Goal: Information Seeking & Learning: Learn about a topic

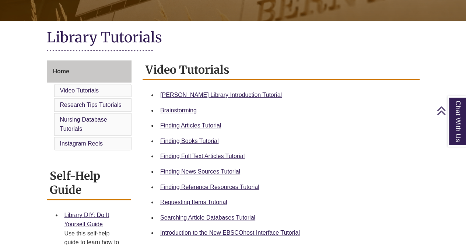
scroll to position [147, 0]
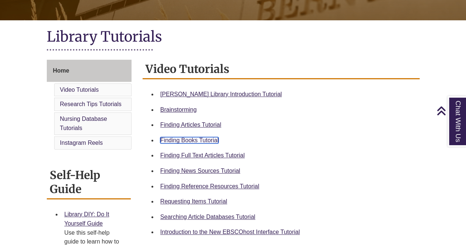
click at [193, 138] on link "Finding Books Tutorial" at bounding box center [189, 140] width 58 height 6
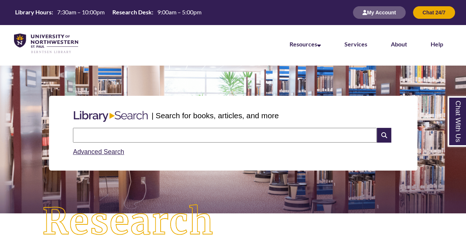
click at [164, 133] on input "text" at bounding box center [225, 135] width 304 height 15
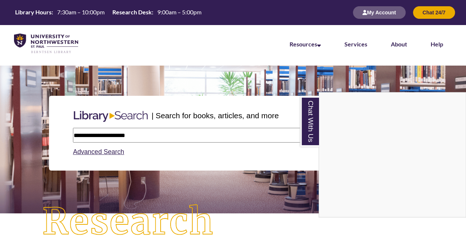
type input "**********"
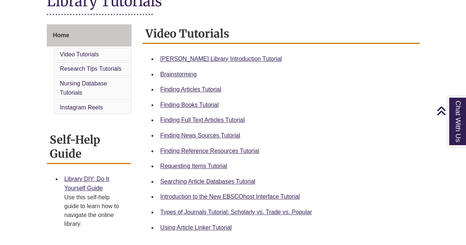
scroll to position [184, 0]
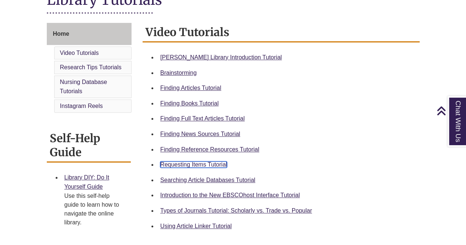
click at [201, 162] on link "Requesting Items Tutorial" at bounding box center [193, 164] width 67 height 6
click at [441, 111] on icon "Back to Top" at bounding box center [442, 111] width 10 height 11
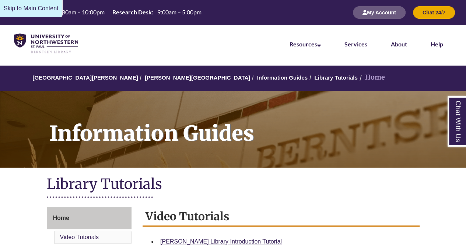
scroll to position [0, 0]
click at [450, 115] on link "Chat With Us" at bounding box center [457, 121] width 19 height 50
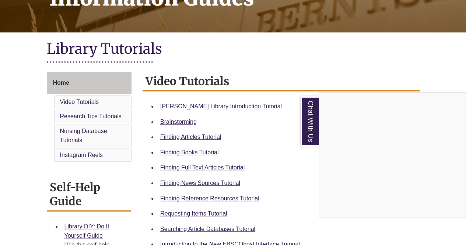
scroll to position [147, 0]
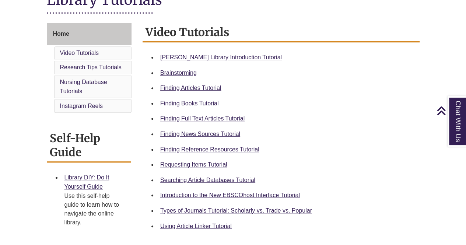
scroll to position [221, 0]
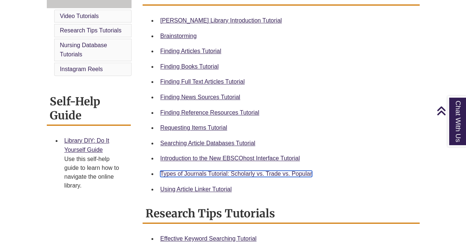
click at [254, 171] on link "Types of Journals Tutorial: Scholarly vs. Trade vs. Popular" at bounding box center [236, 174] width 152 height 6
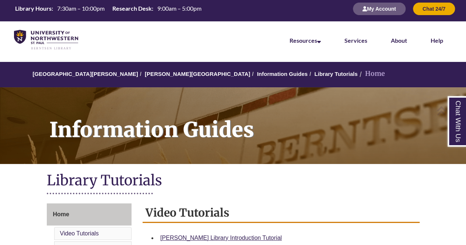
scroll to position [0, 0]
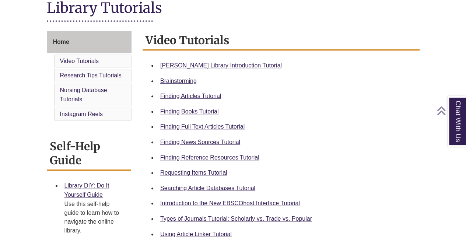
scroll to position [221, 0]
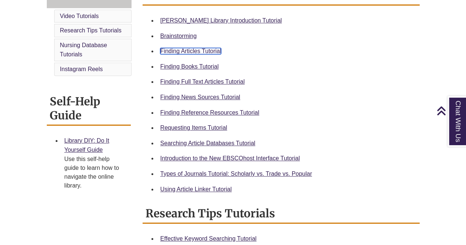
click at [188, 52] on link "Finding Articles Tutorial" at bounding box center [190, 51] width 61 height 6
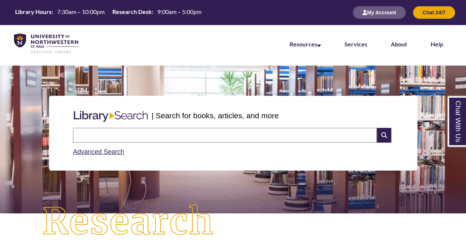
click at [168, 137] on input "text" at bounding box center [225, 135] width 304 height 15
type input "**********"
